Goal: Register for event/course

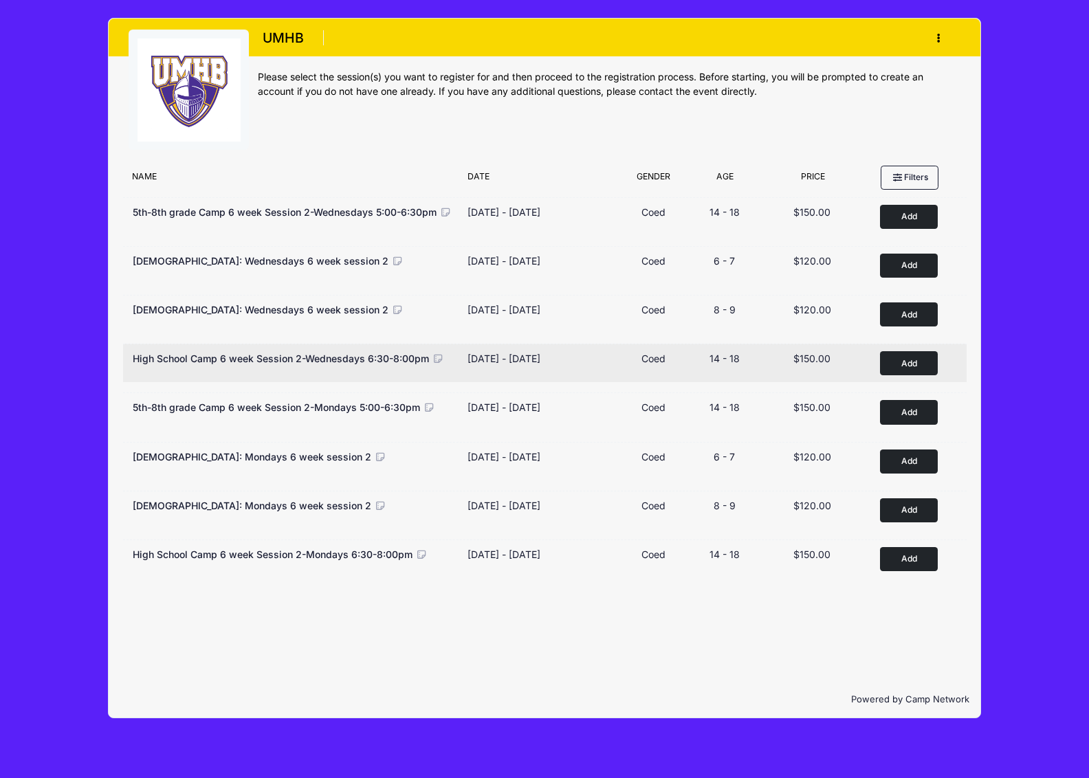
click at [904, 361] on button "Add to Cart" at bounding box center [909, 363] width 58 height 24
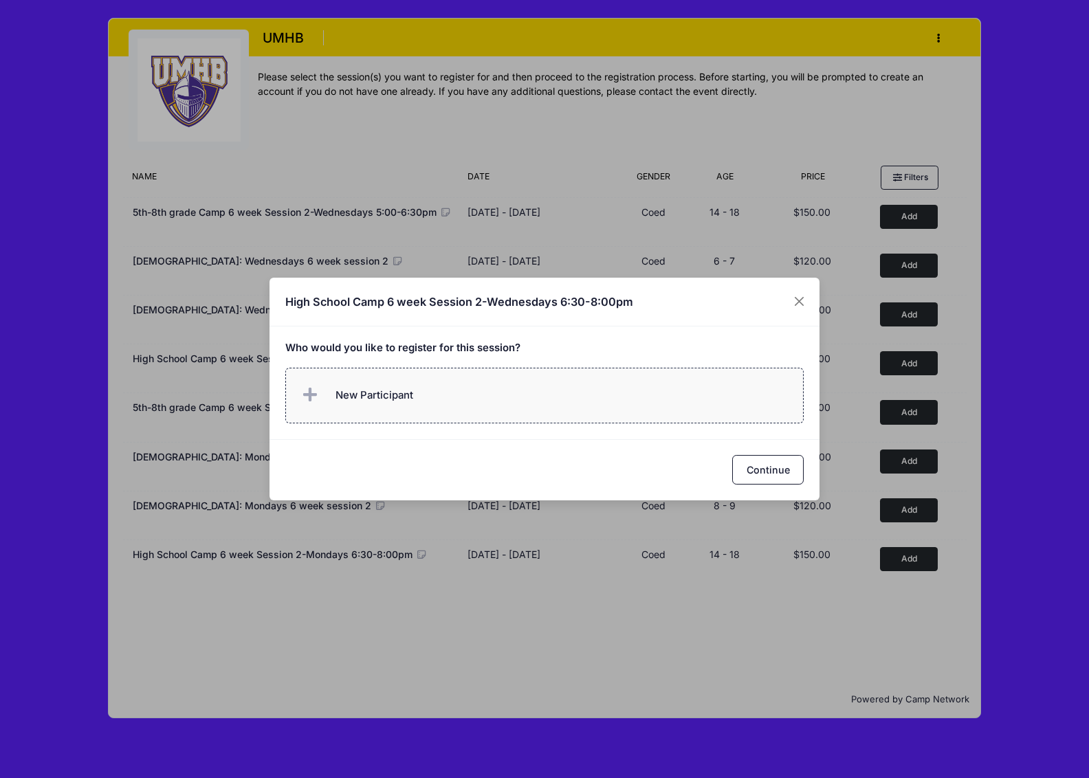
click at [421, 380] on label "New Participant" at bounding box center [544, 396] width 519 height 56
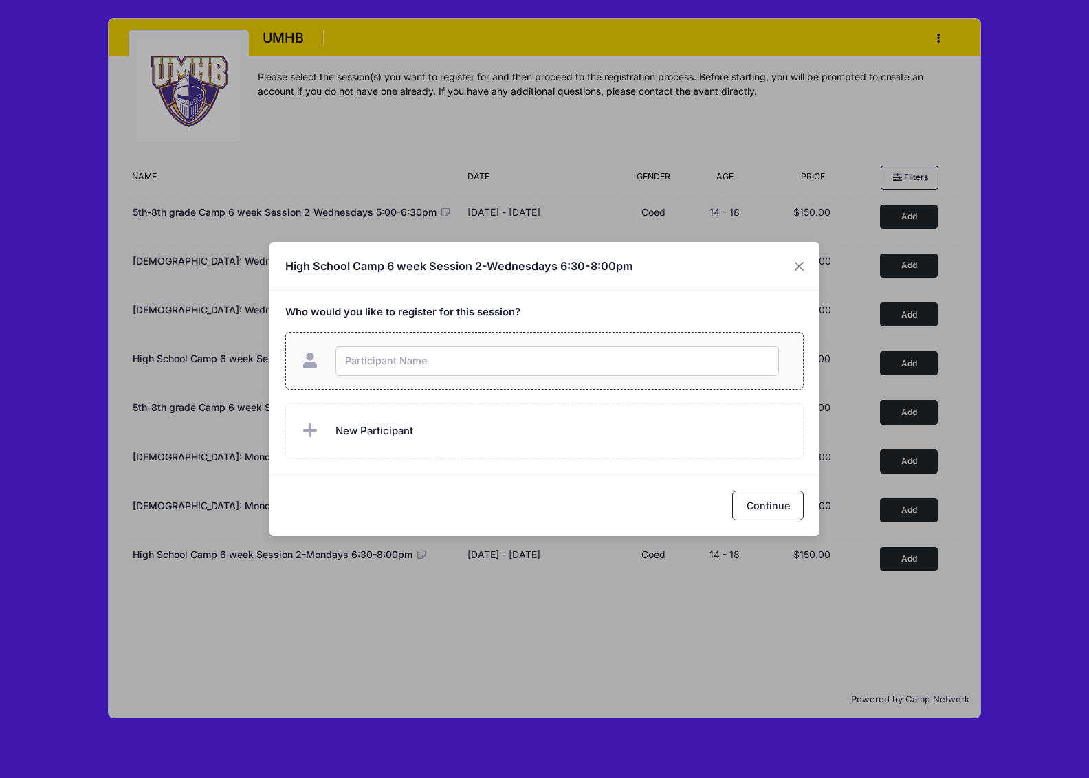
click at [402, 365] on input "text" at bounding box center [556, 361] width 443 height 30
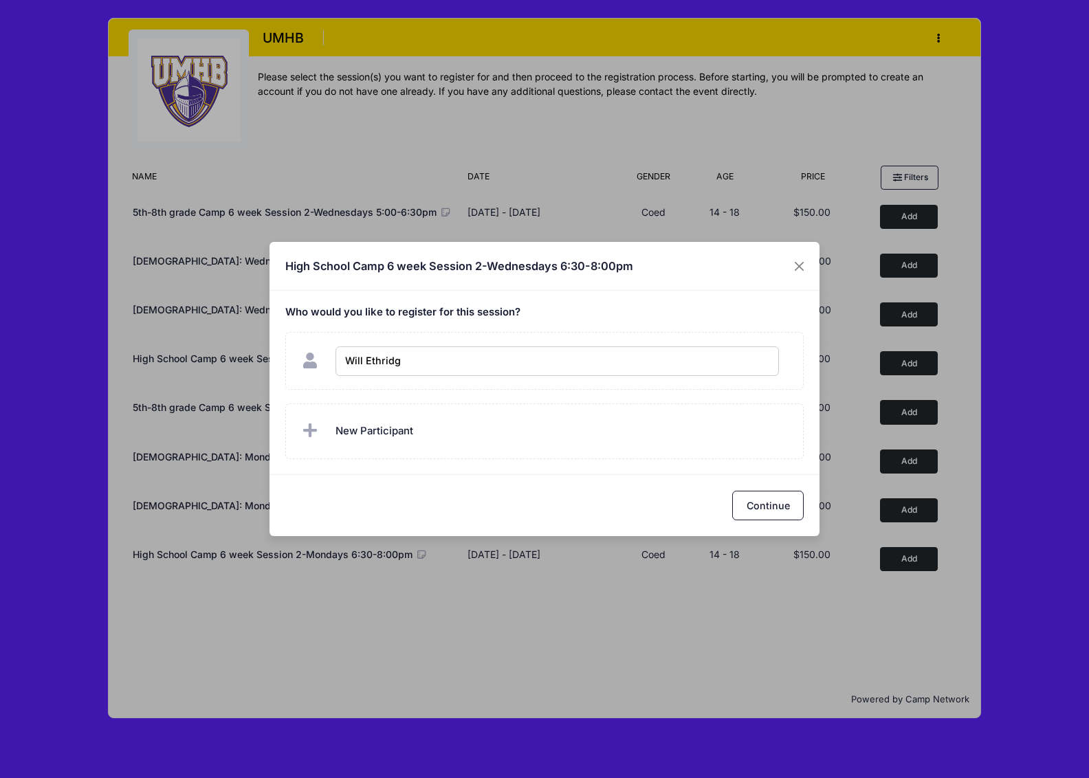
type input "Will [PERSON_NAME]"
checkbox input "true"
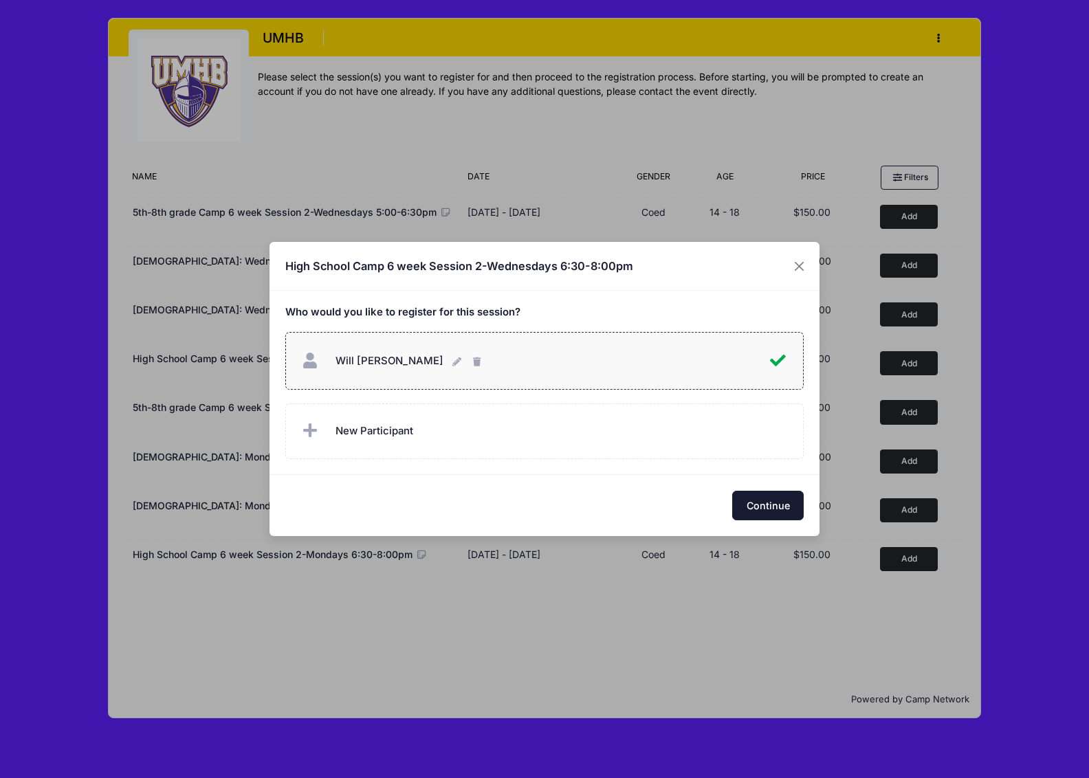
click at [770, 507] on button "Continue" at bounding box center [767, 506] width 71 height 30
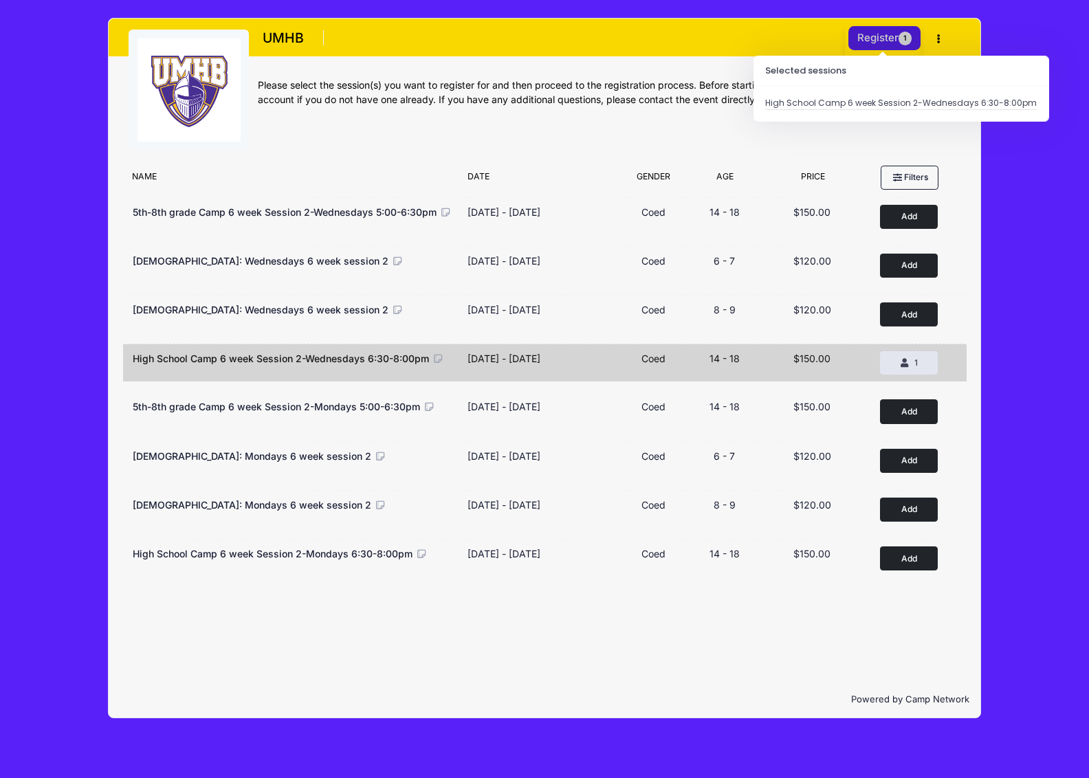
click at [879, 38] on button "Register 1" at bounding box center [884, 38] width 73 height 24
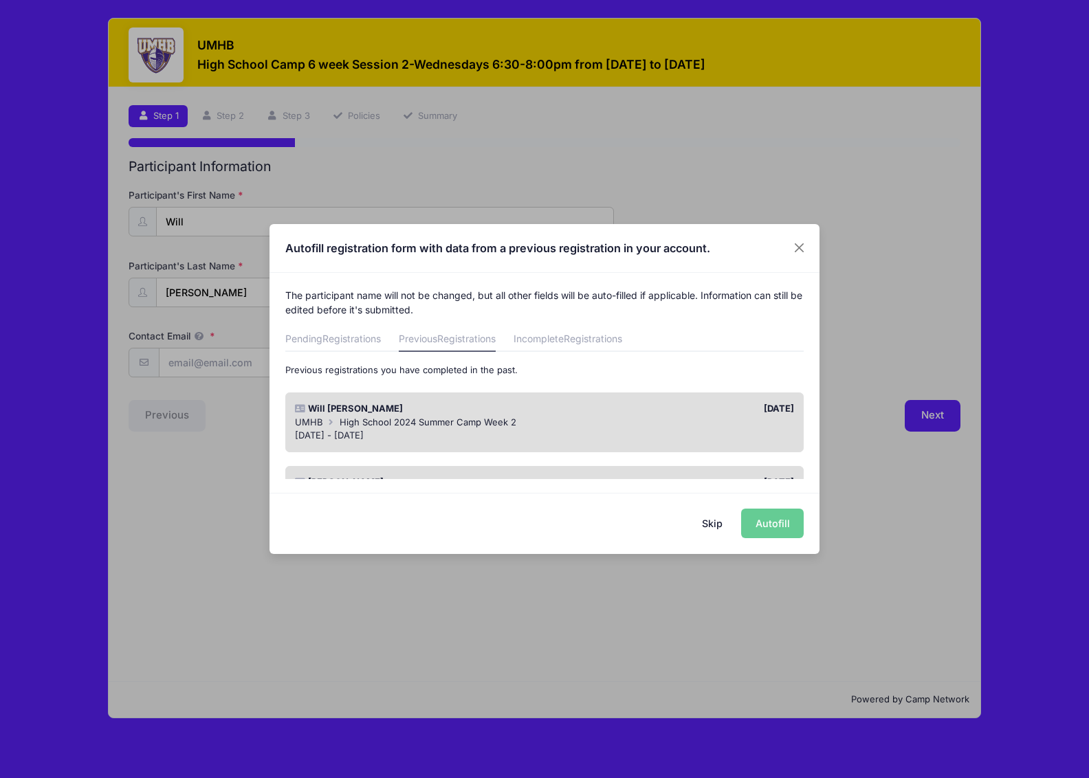
click at [388, 420] on span "High School 2024 Summer Camp Week 2" at bounding box center [428, 421] width 177 height 11
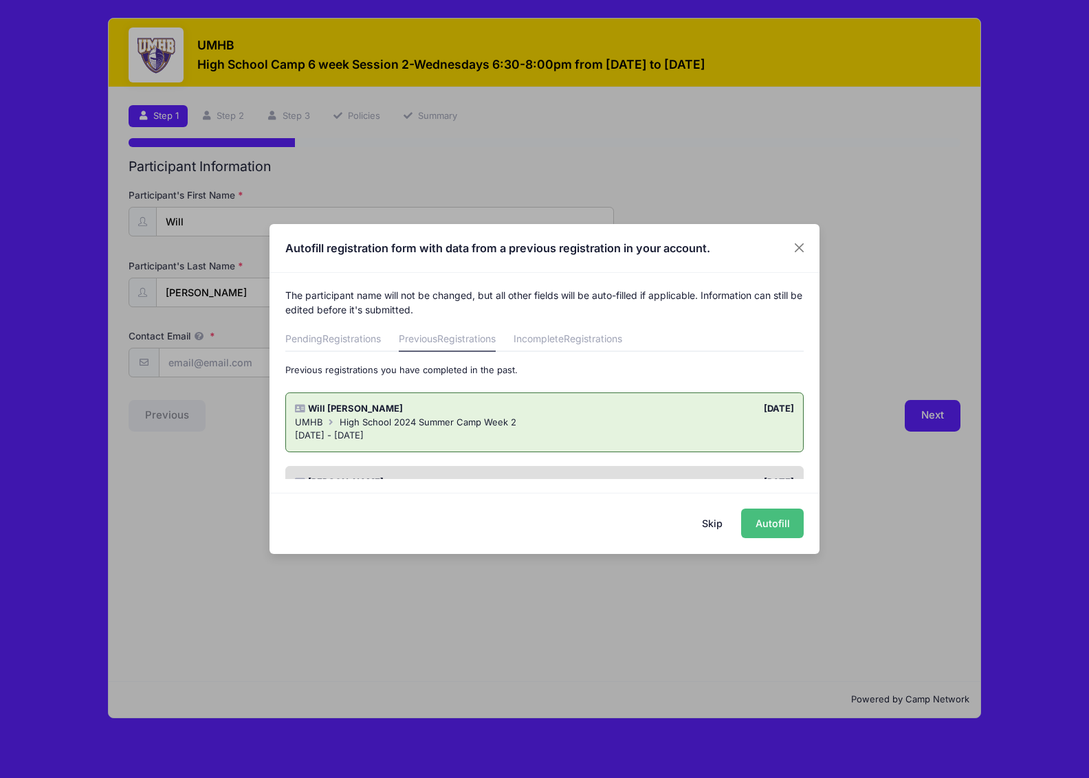
click at [764, 519] on button "Autofill" at bounding box center [772, 524] width 63 height 30
type input "[EMAIL_ADDRESS][DOMAIN_NAME]"
type input "[DATE]"
type input "[STREET_ADDRESS]"
type input "Salado"
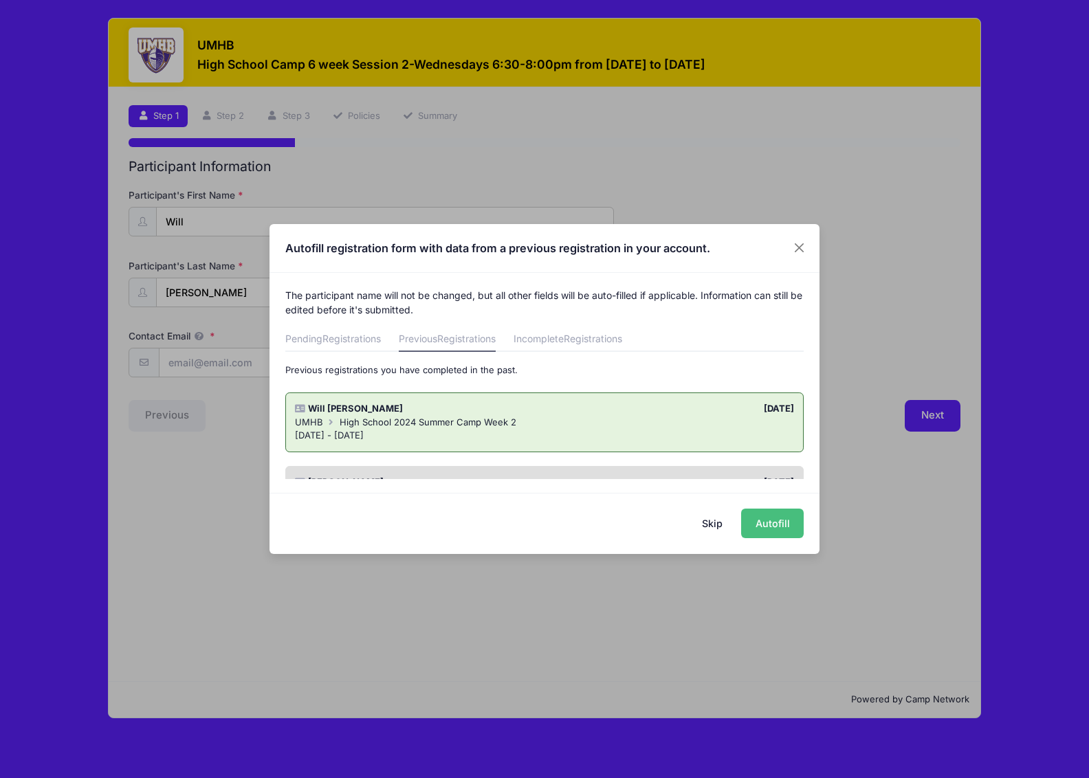
select select "[GEOGRAPHIC_DATA]"
type input "76571"
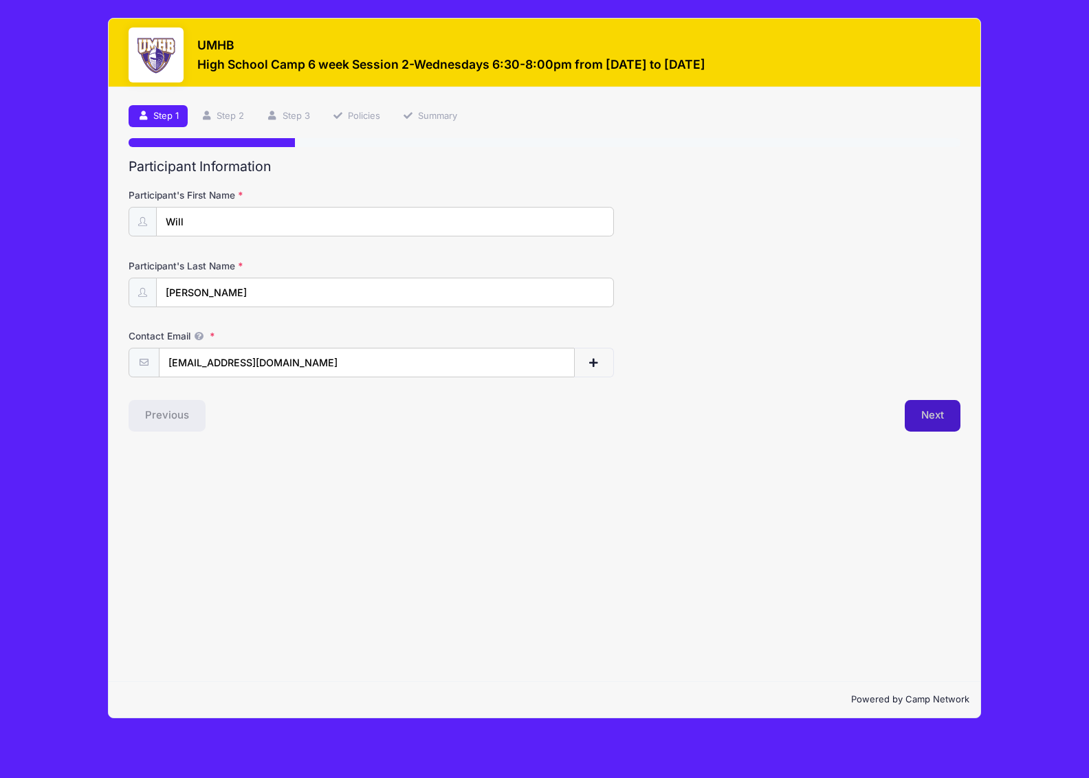
click at [930, 419] on button "Next" at bounding box center [932, 416] width 56 height 32
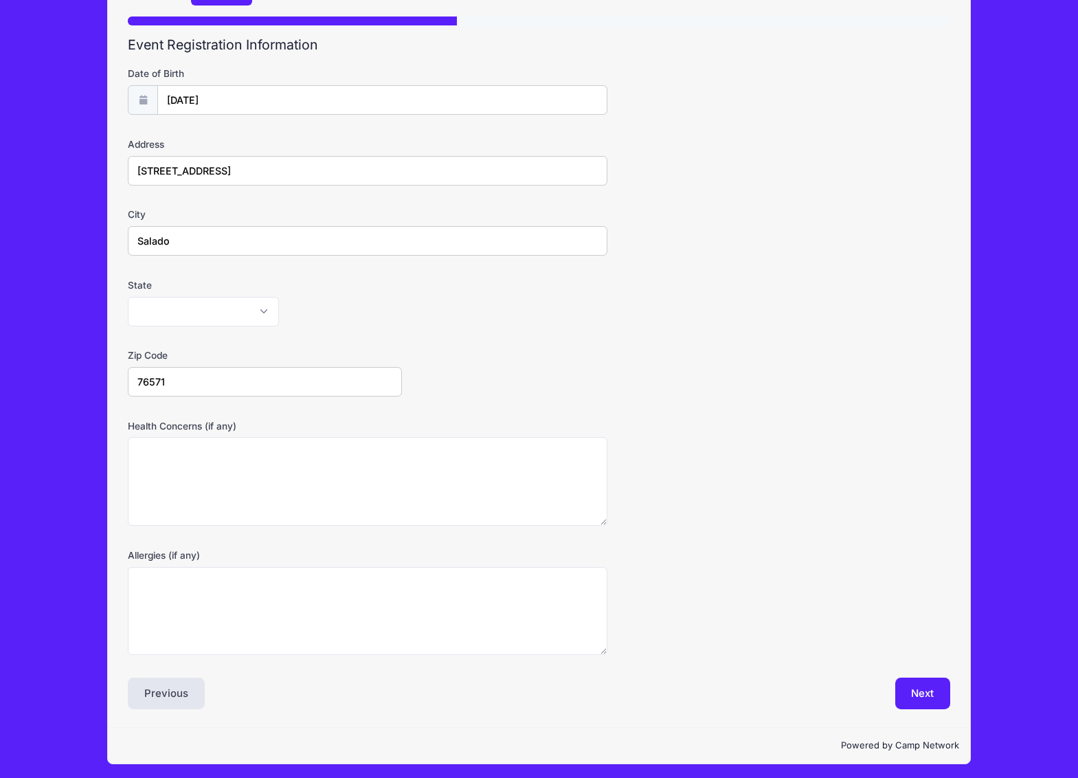
scroll to position [126, 0]
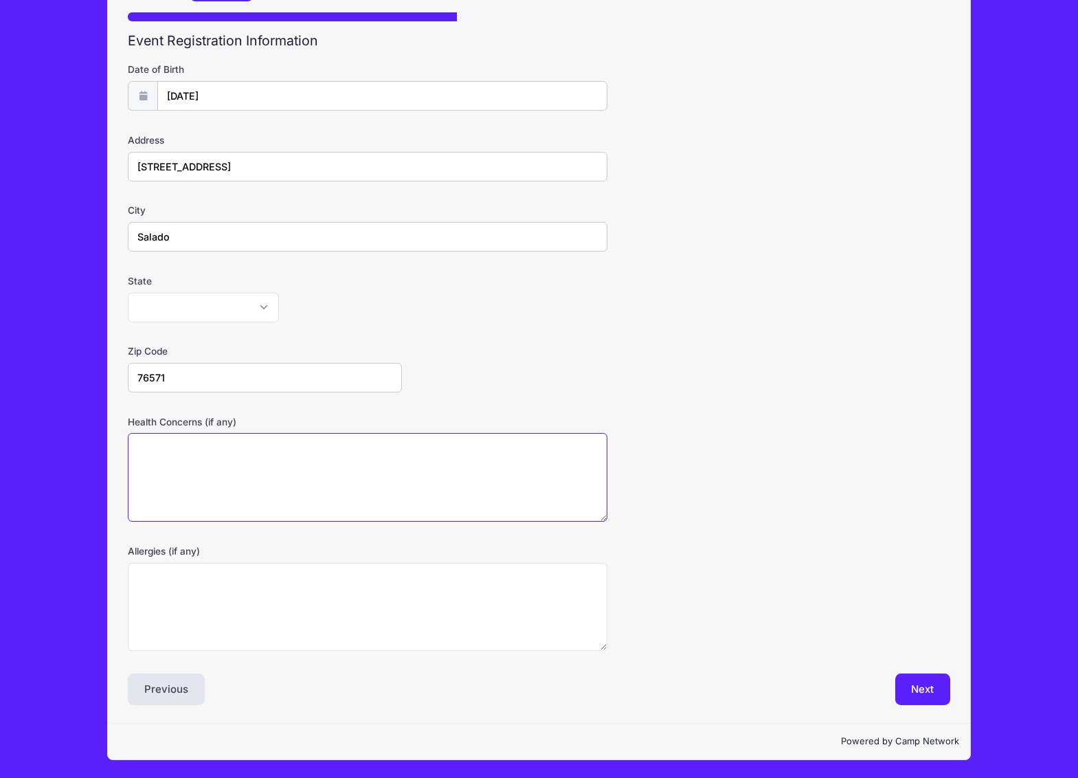
click at [313, 483] on textarea "Health Concerns (if any)" at bounding box center [368, 477] width 480 height 89
type textarea "None"
click at [917, 689] on button "Next" at bounding box center [924, 690] width 56 height 32
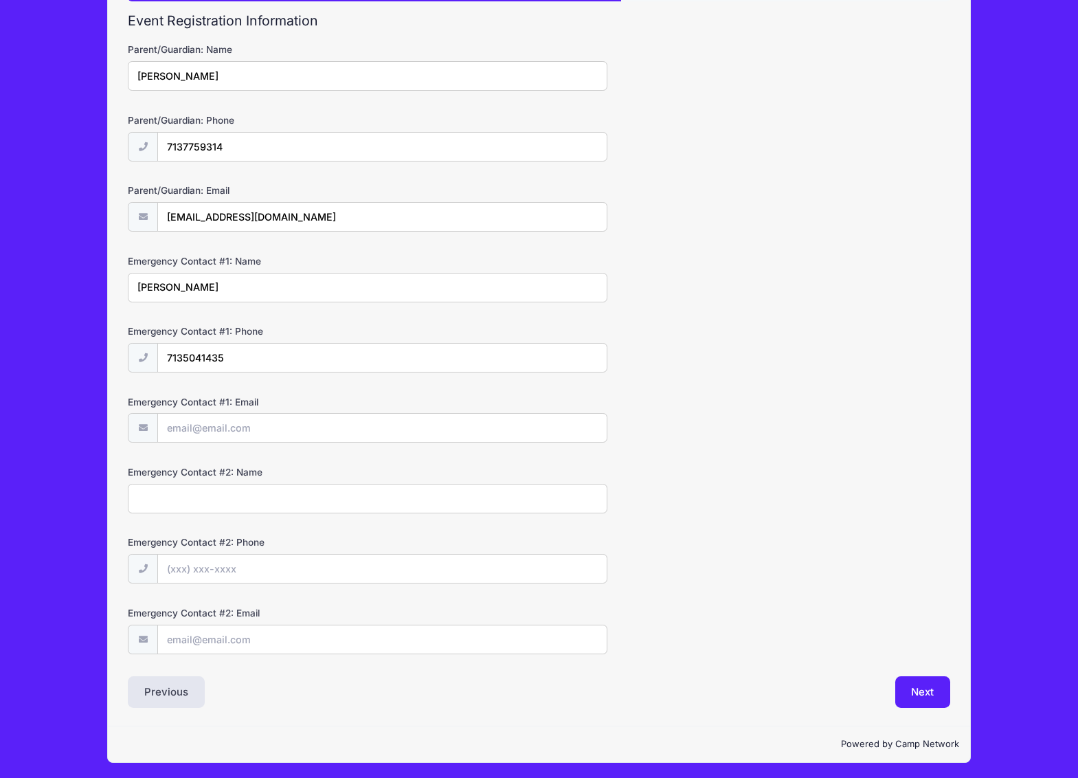
scroll to position [148, 0]
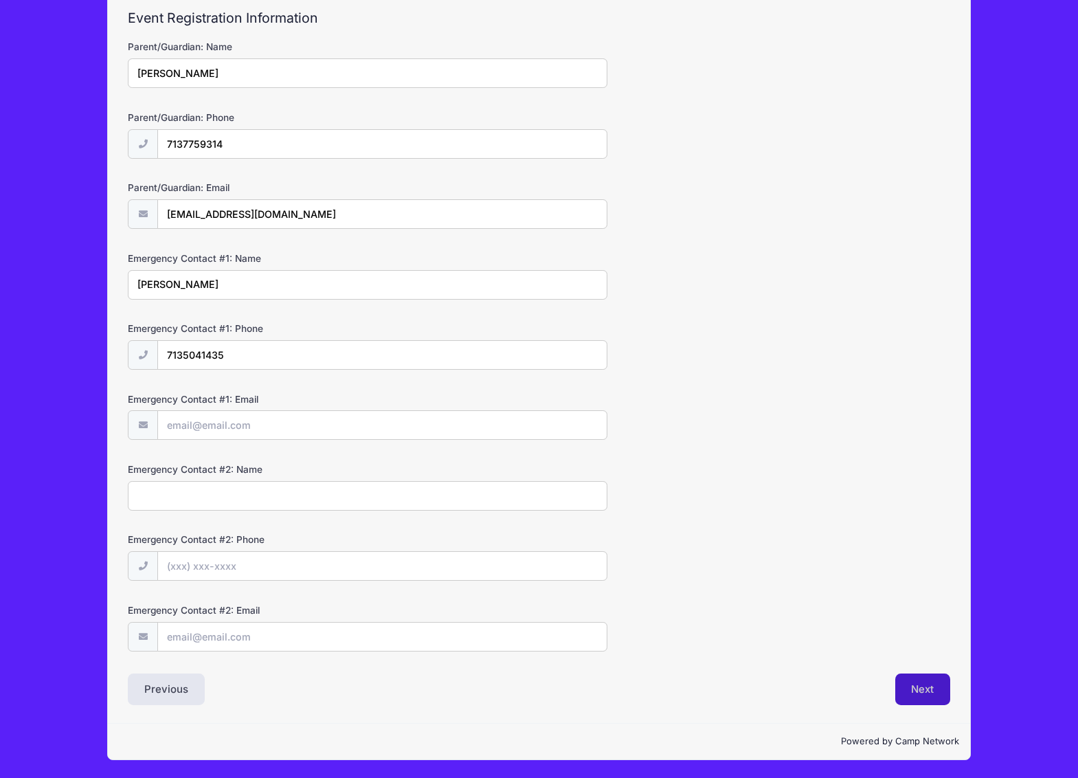
click at [920, 695] on button "Next" at bounding box center [924, 690] width 56 height 32
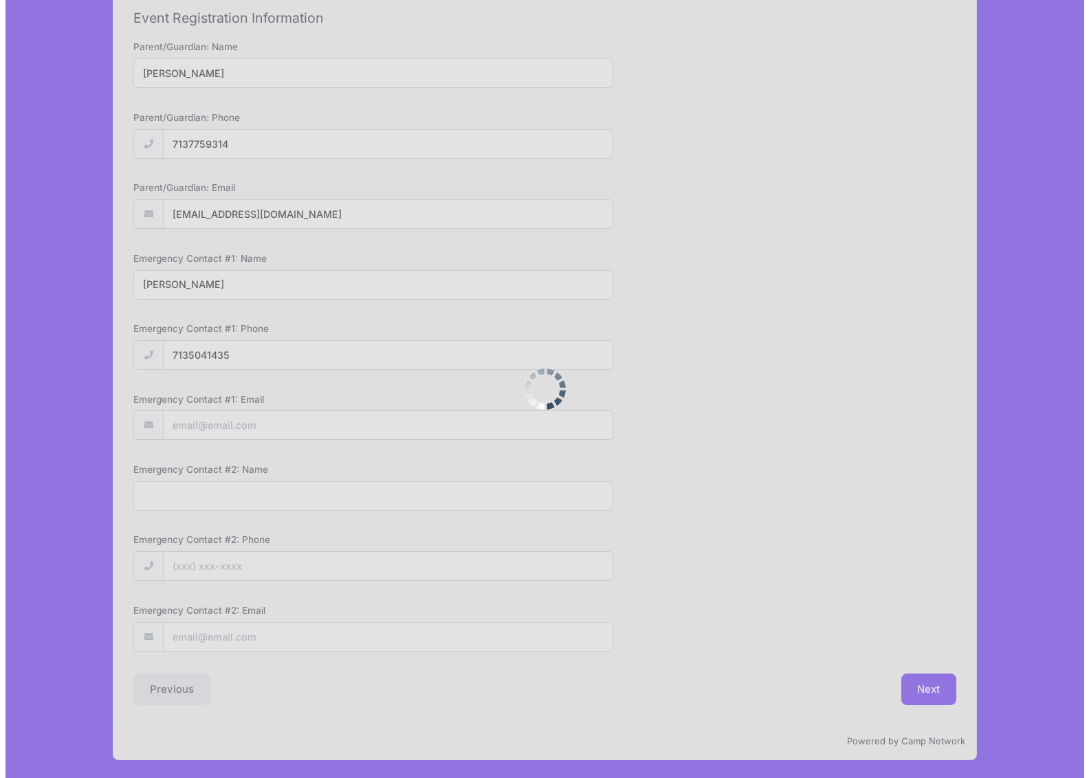
scroll to position [0, 0]
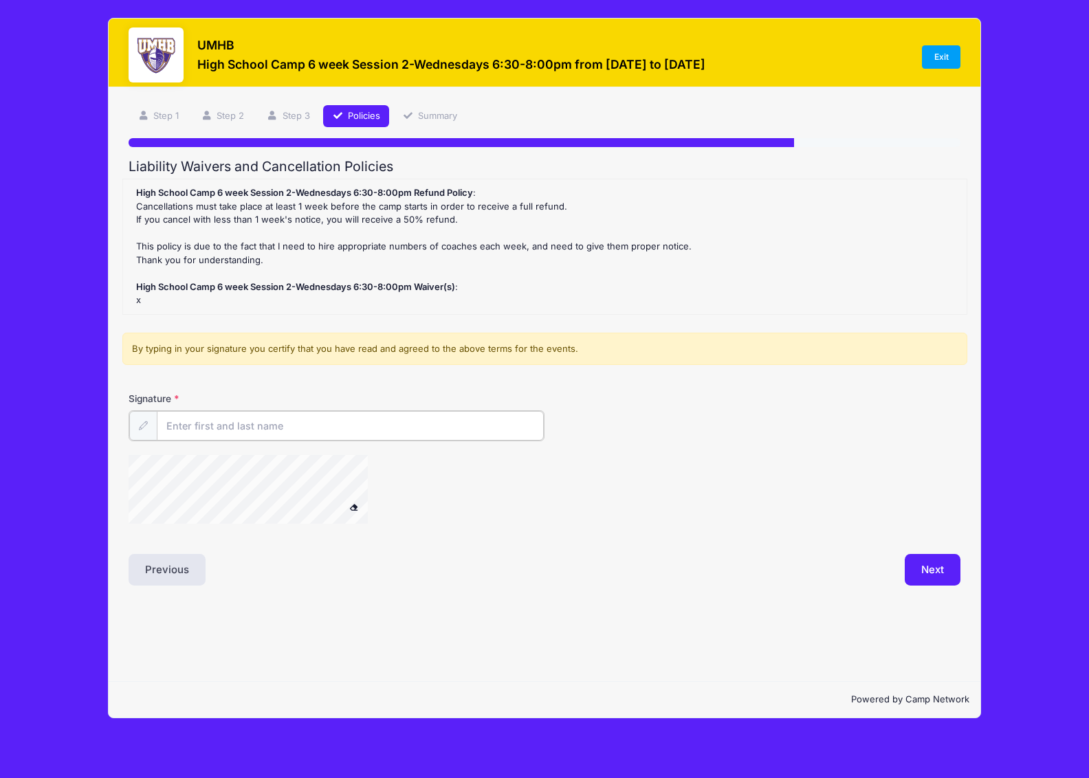
click at [217, 424] on input "Signature" at bounding box center [350, 426] width 387 height 30
type input "[PERSON_NAME]"
click at [918, 566] on button "Next" at bounding box center [932, 569] width 56 height 32
click at [349, 500] on div at bounding box center [266, 490] width 275 height 73
click at [928, 574] on button "Next" at bounding box center [932, 569] width 56 height 32
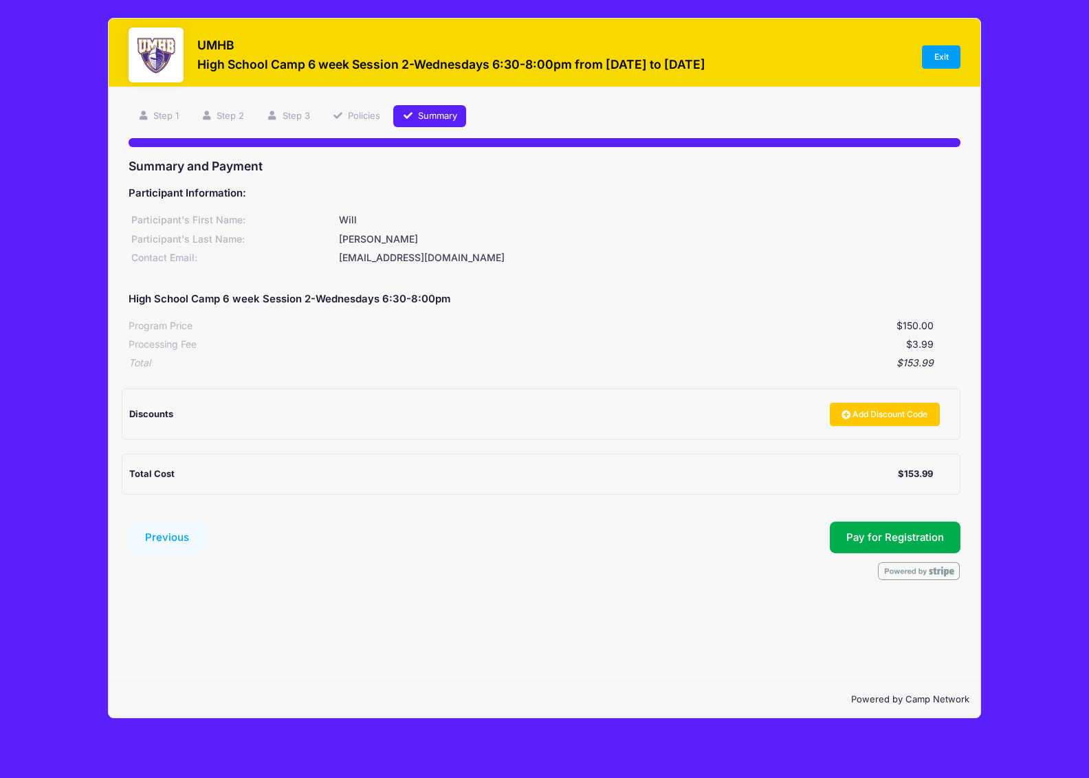
click at [81, 662] on div "UMHB High School Camp 6 week Session 2-Wednesdays 6:30-8:00pm from [DATE] to [D…" at bounding box center [544, 368] width 1047 height 736
click at [884, 543] on button "Pay for Registration" at bounding box center [895, 538] width 131 height 32
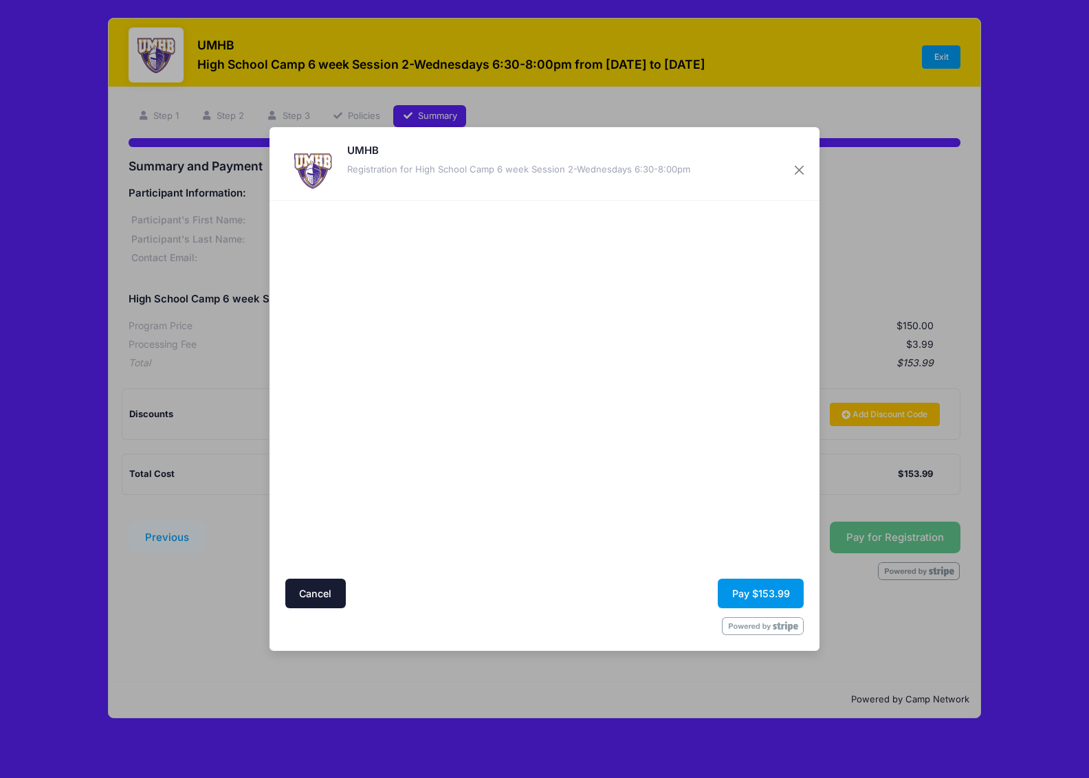
click at [767, 590] on button "Pay $153.99" at bounding box center [761, 594] width 86 height 30
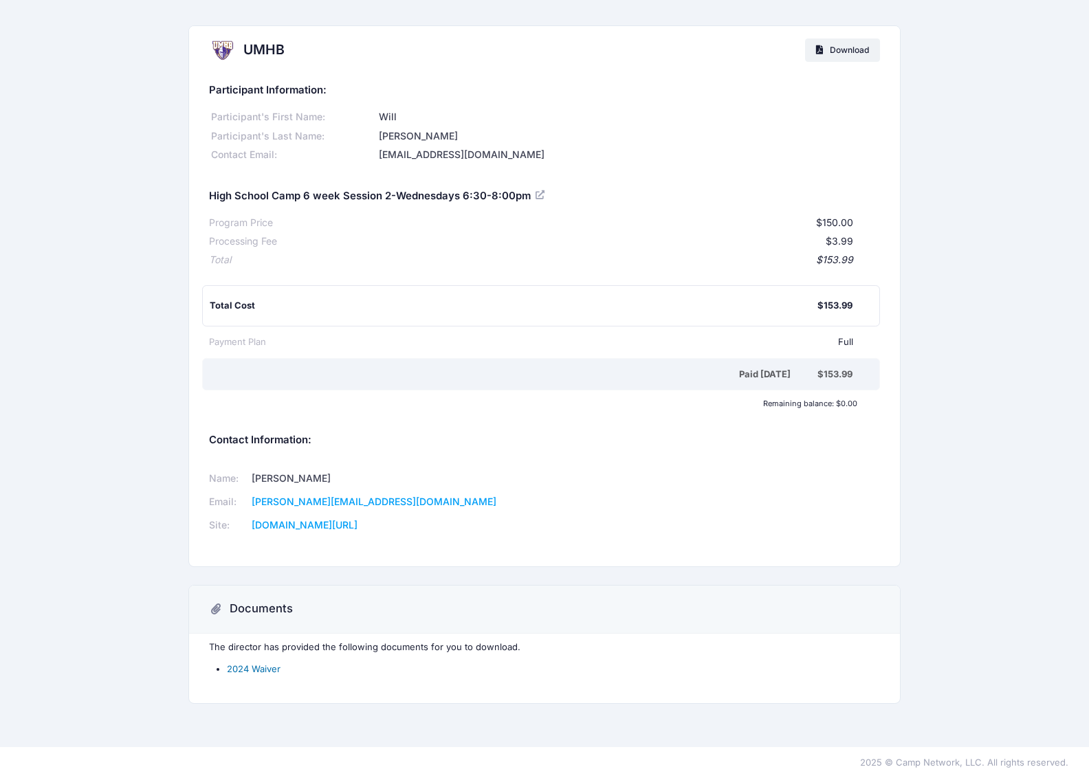
click at [269, 667] on link "2024 Waiver" at bounding box center [254, 668] width 54 height 11
drag, startPoint x: 583, startPoint y: 500, endPoint x: 544, endPoint y: 164, distance: 338.3
click at [583, 499] on div "Name: Daniel White Email: daniel.white@umhb.edu Site: go.umhb.edu/" at bounding box center [544, 502] width 684 height 92
